Goal: Navigation & Orientation: Find specific page/section

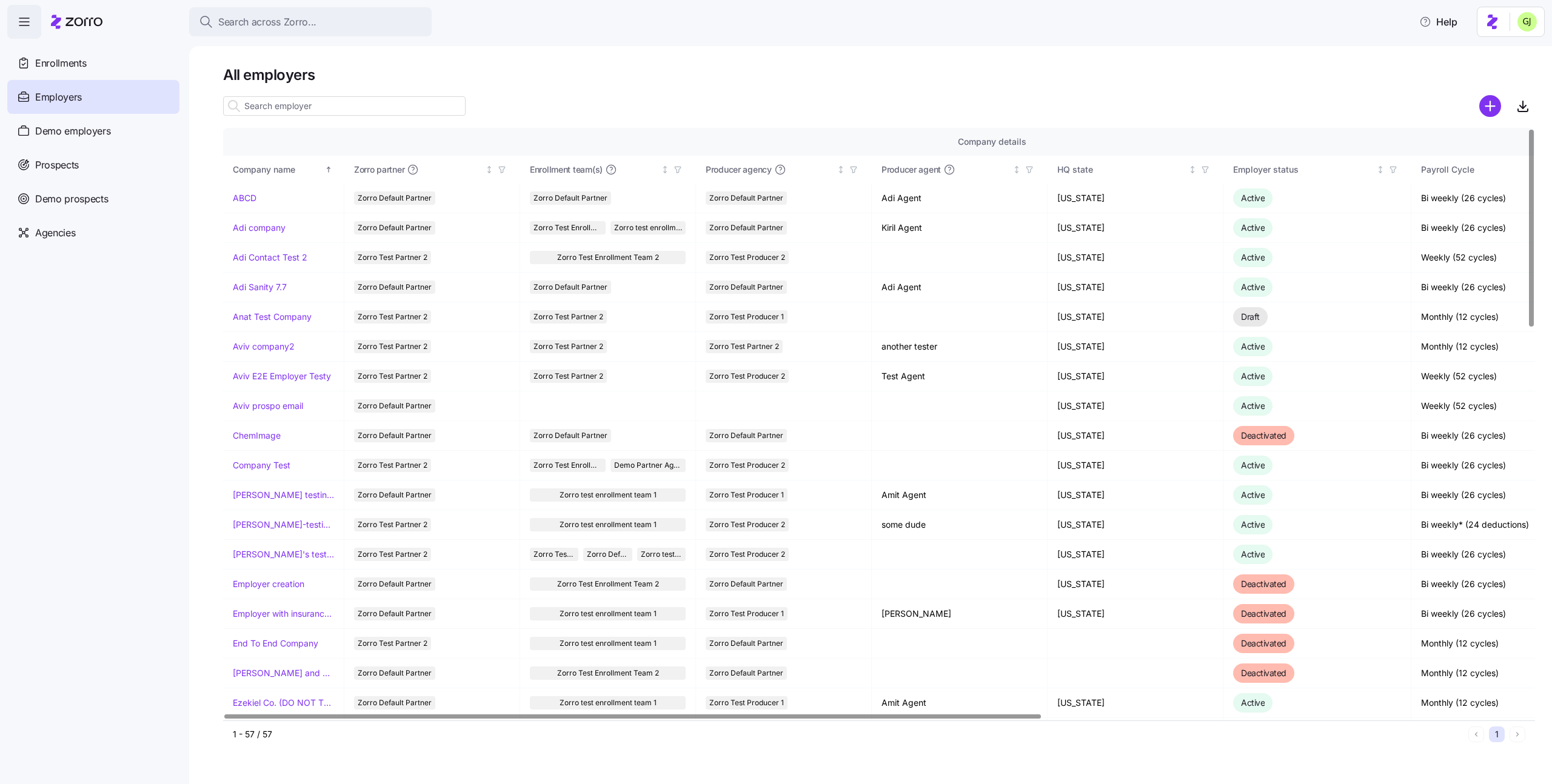
click at [1530, 29] on html "Search across Zorro... Help Enrollments Employers Demo employers Prospects Demo…" at bounding box center [776, 389] width 1552 height 777
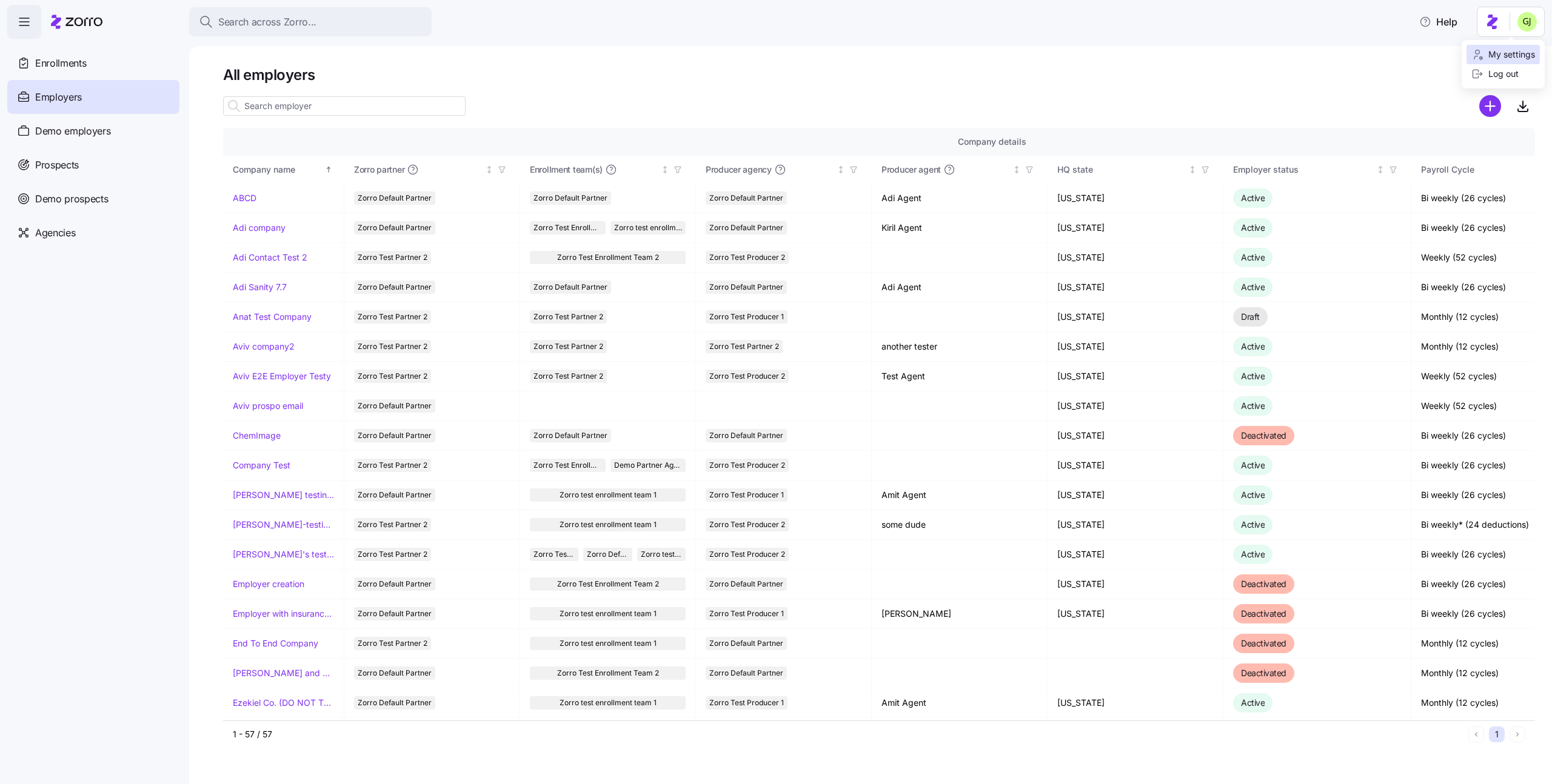
click at [1519, 45] on div "My settings" at bounding box center [1503, 54] width 73 height 19
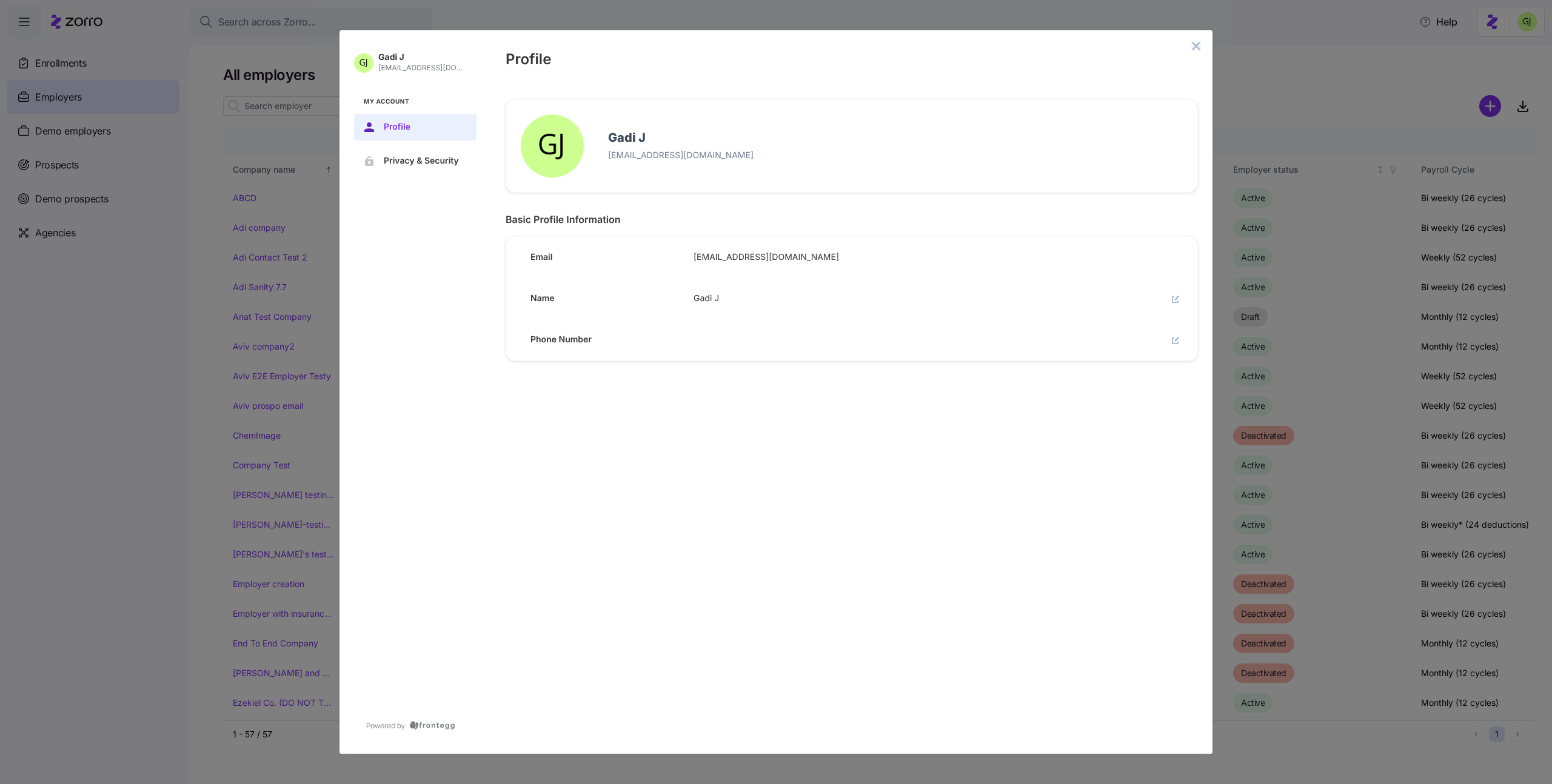
click at [1196, 48] on icon "close admin-box" at bounding box center [1196, 46] width 10 height 10
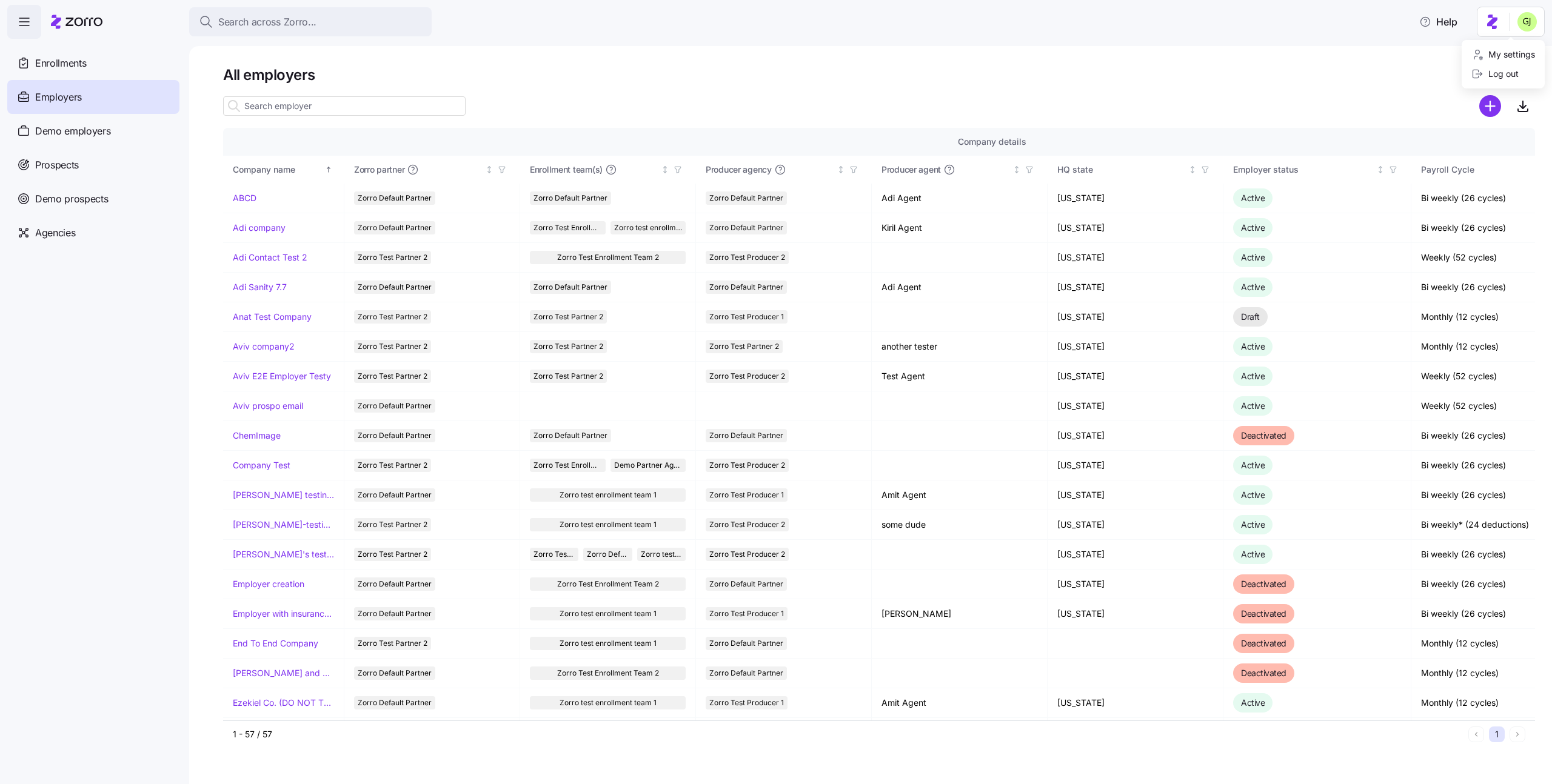
click at [1528, 28] on html "Search across Zorro... Help Enrollments Employers Demo employers Prospects Demo…" at bounding box center [776, 389] width 1552 height 777
click at [1497, 70] on div "Log out" at bounding box center [1495, 74] width 48 height 13
